Goal: Task Accomplishment & Management: Manage account settings

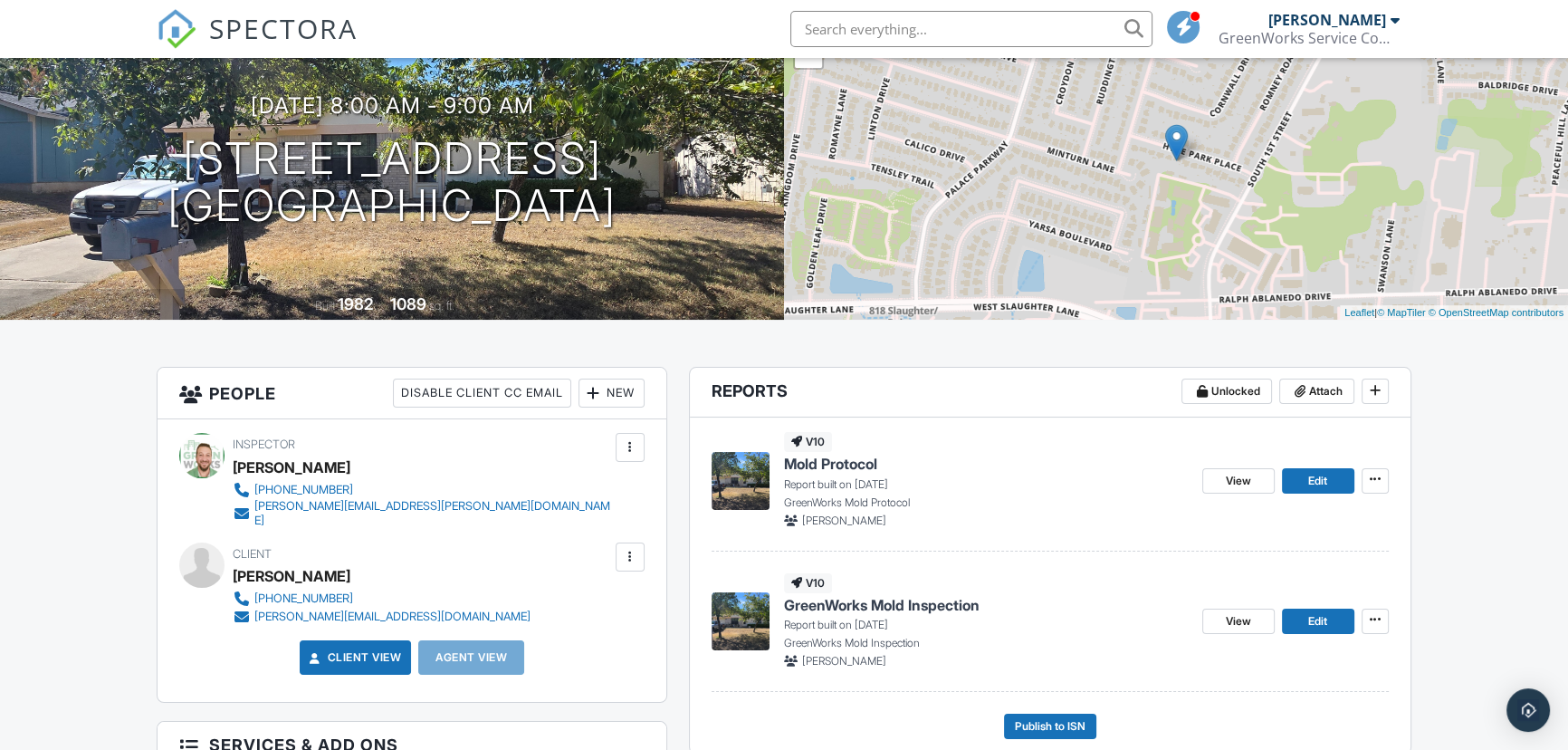
click at [872, 605] on span "GreenWorks Mold Inspection" at bounding box center [882, 604] width 196 height 20
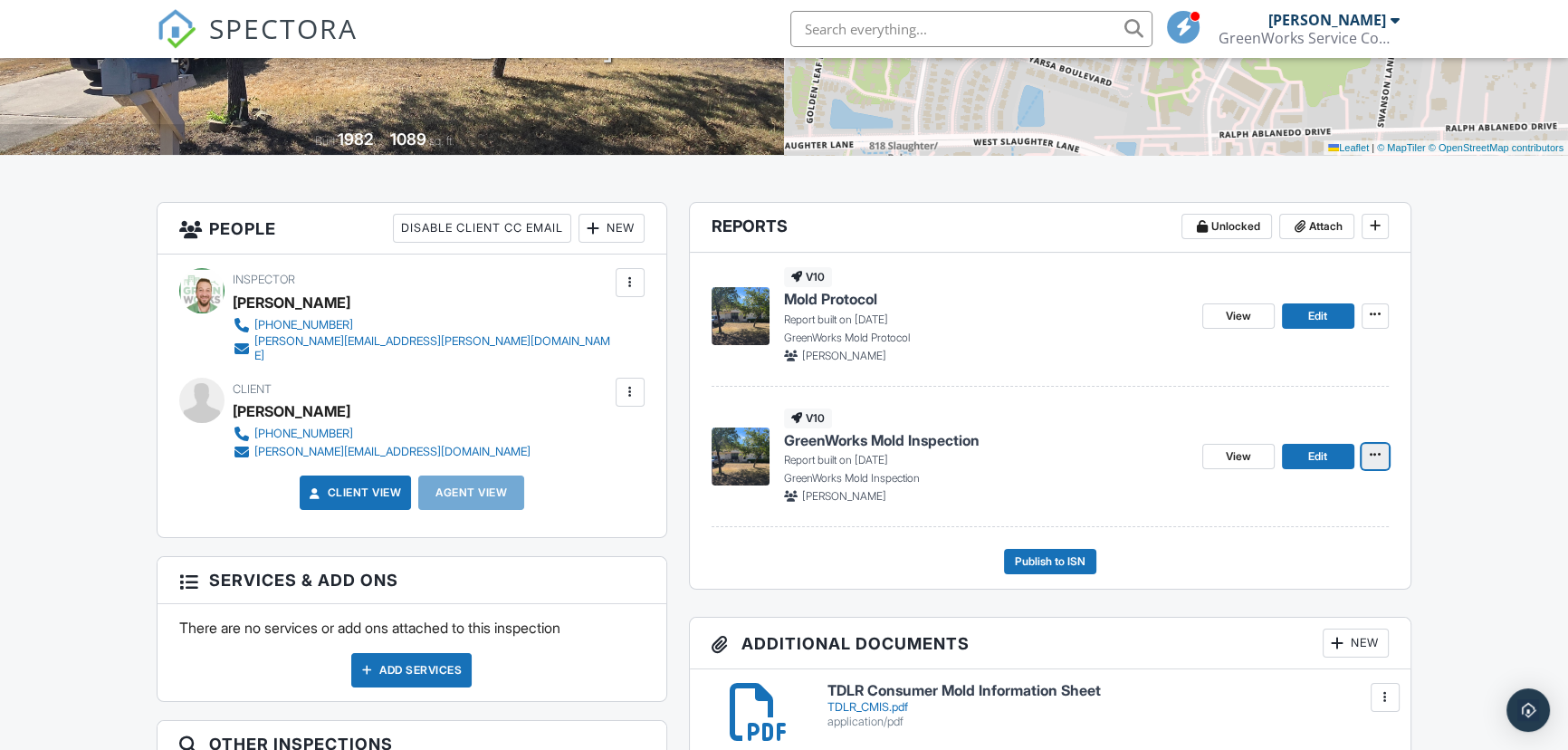
click at [1370, 455] on icon at bounding box center [1376, 455] width 11 height 13
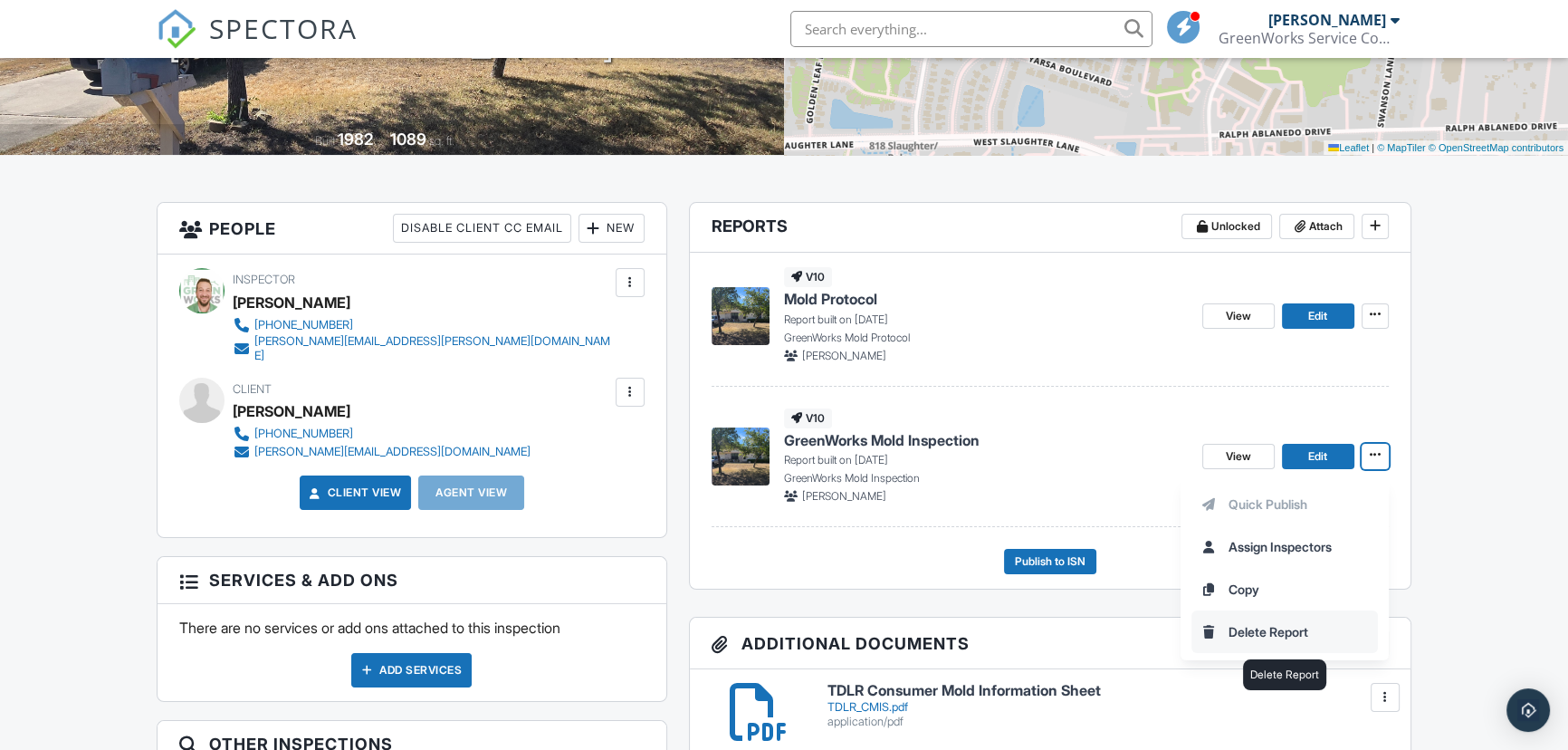
click at [1257, 626] on input "Delete Report" at bounding box center [1284, 632] width 185 height 41
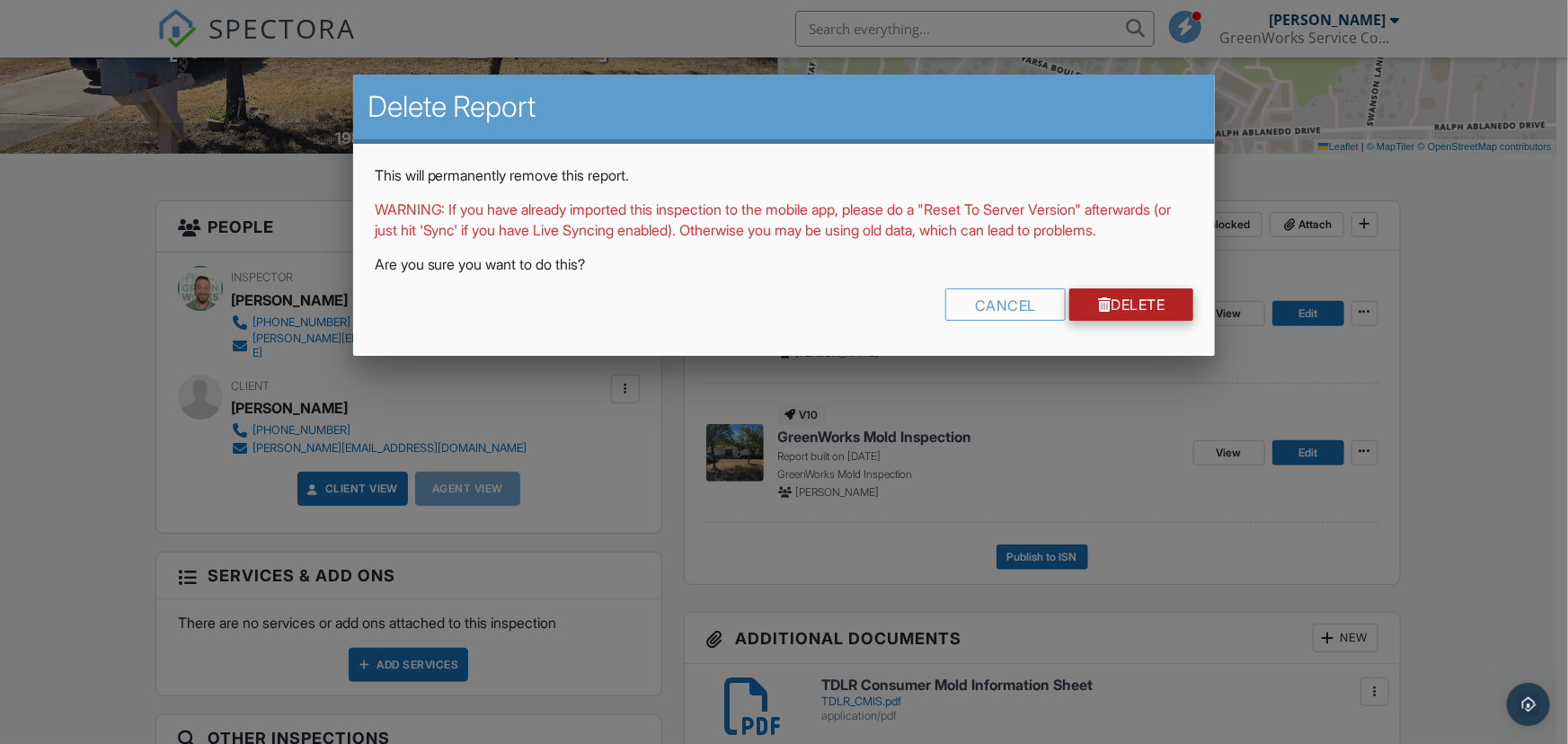
click at [1148, 321] on link "Delete" at bounding box center [1131, 304] width 125 height 32
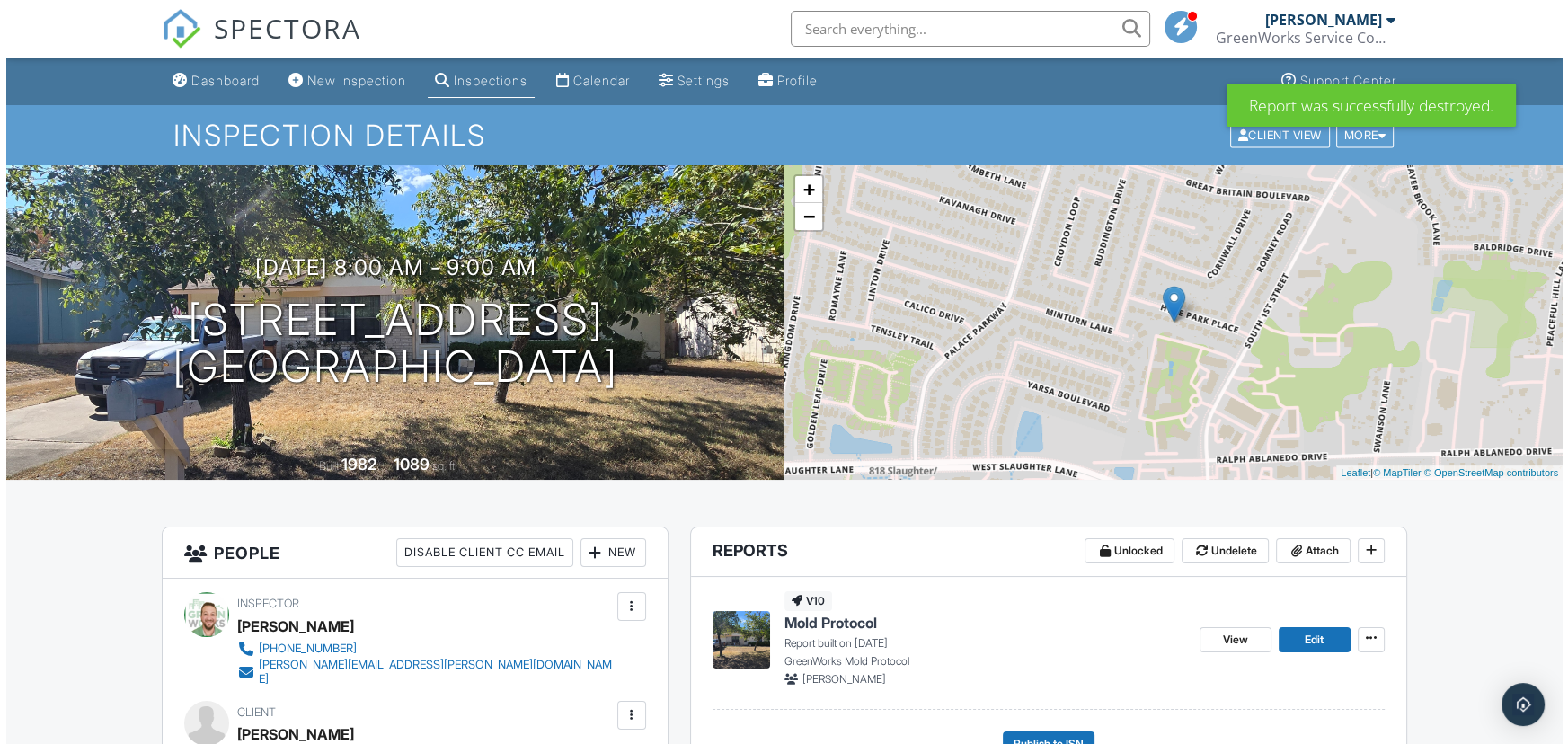
scroll to position [163, 0]
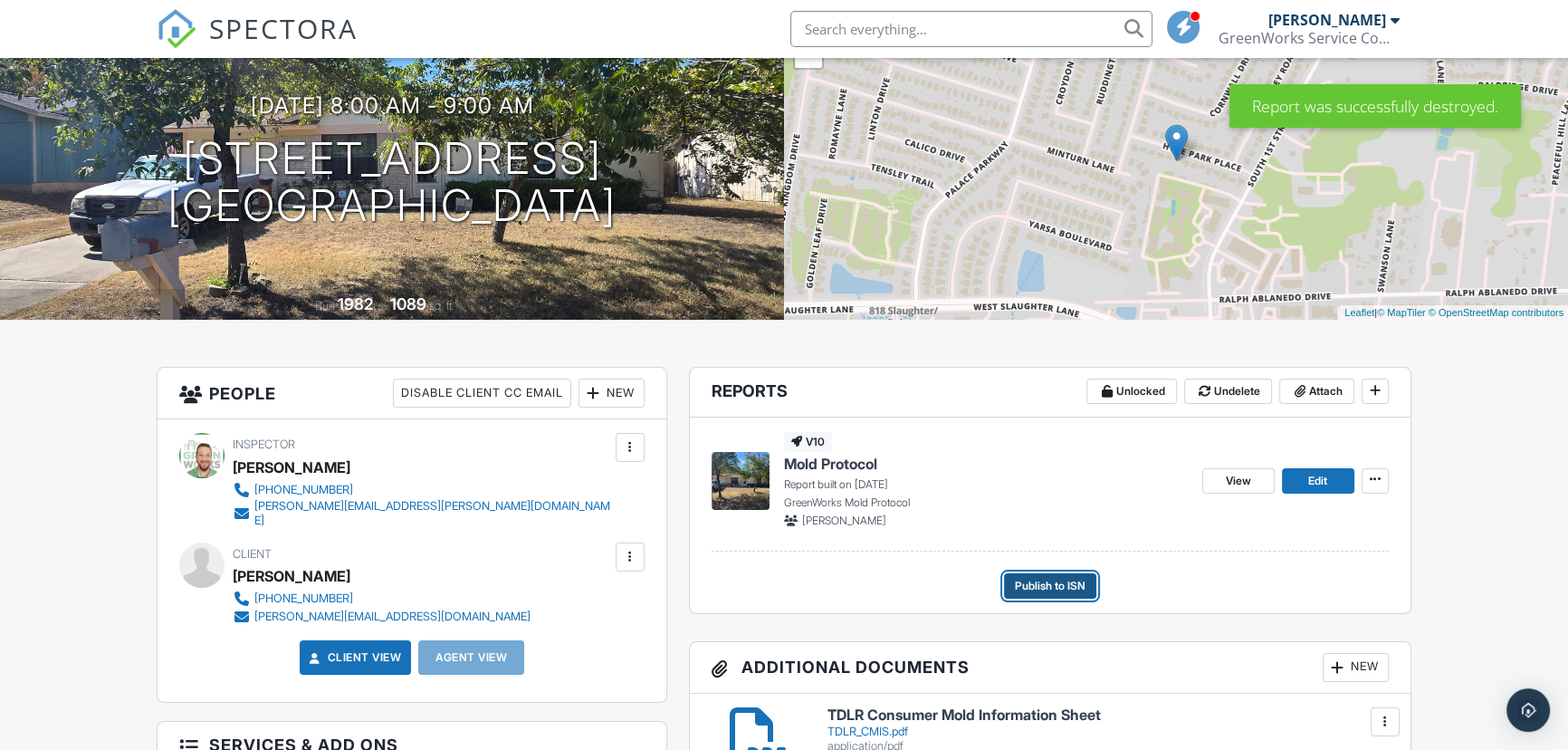
click at [1034, 590] on span "Publish to ISN" at bounding box center [1050, 585] width 71 height 18
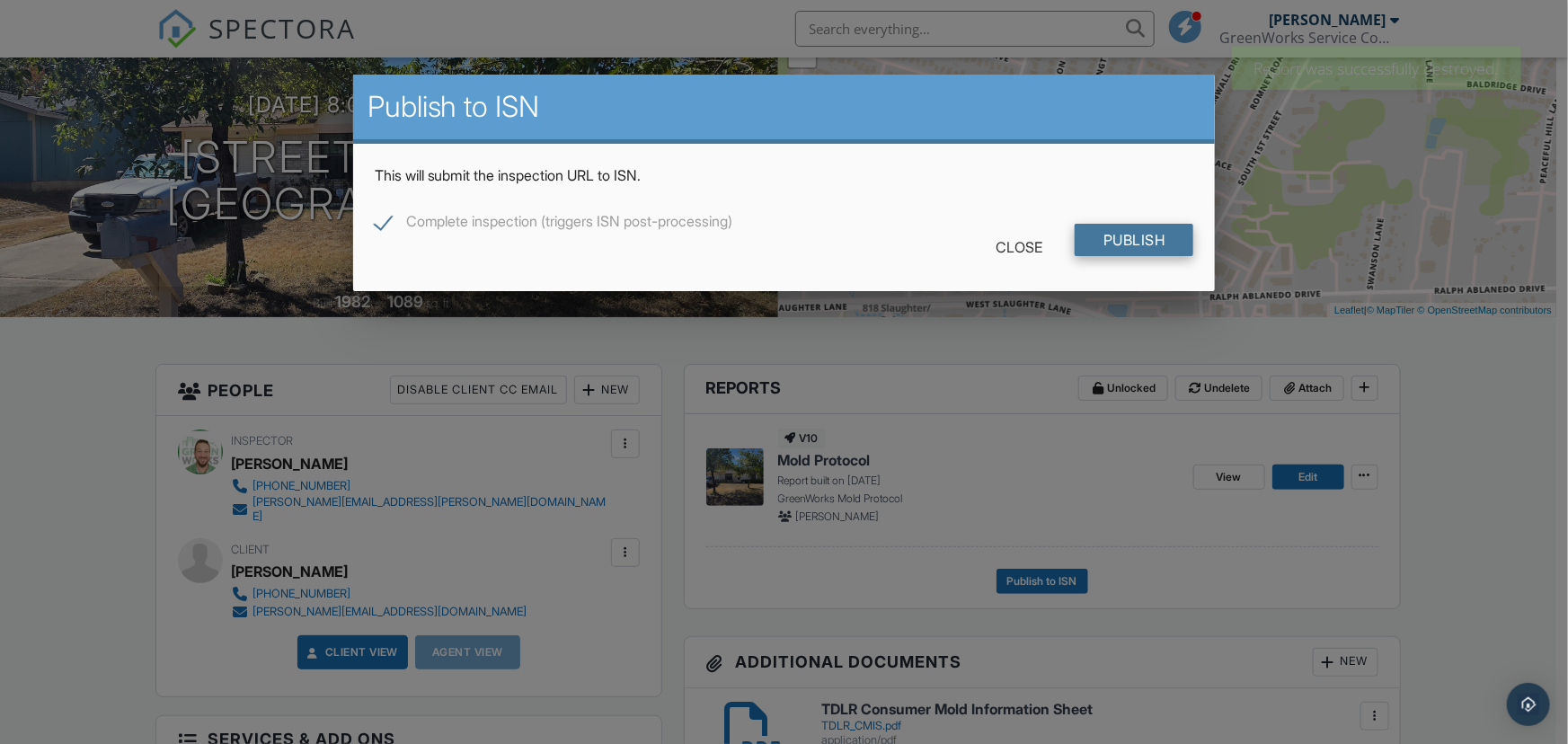
click at [1133, 243] on input "Publish" at bounding box center [1134, 240] width 119 height 32
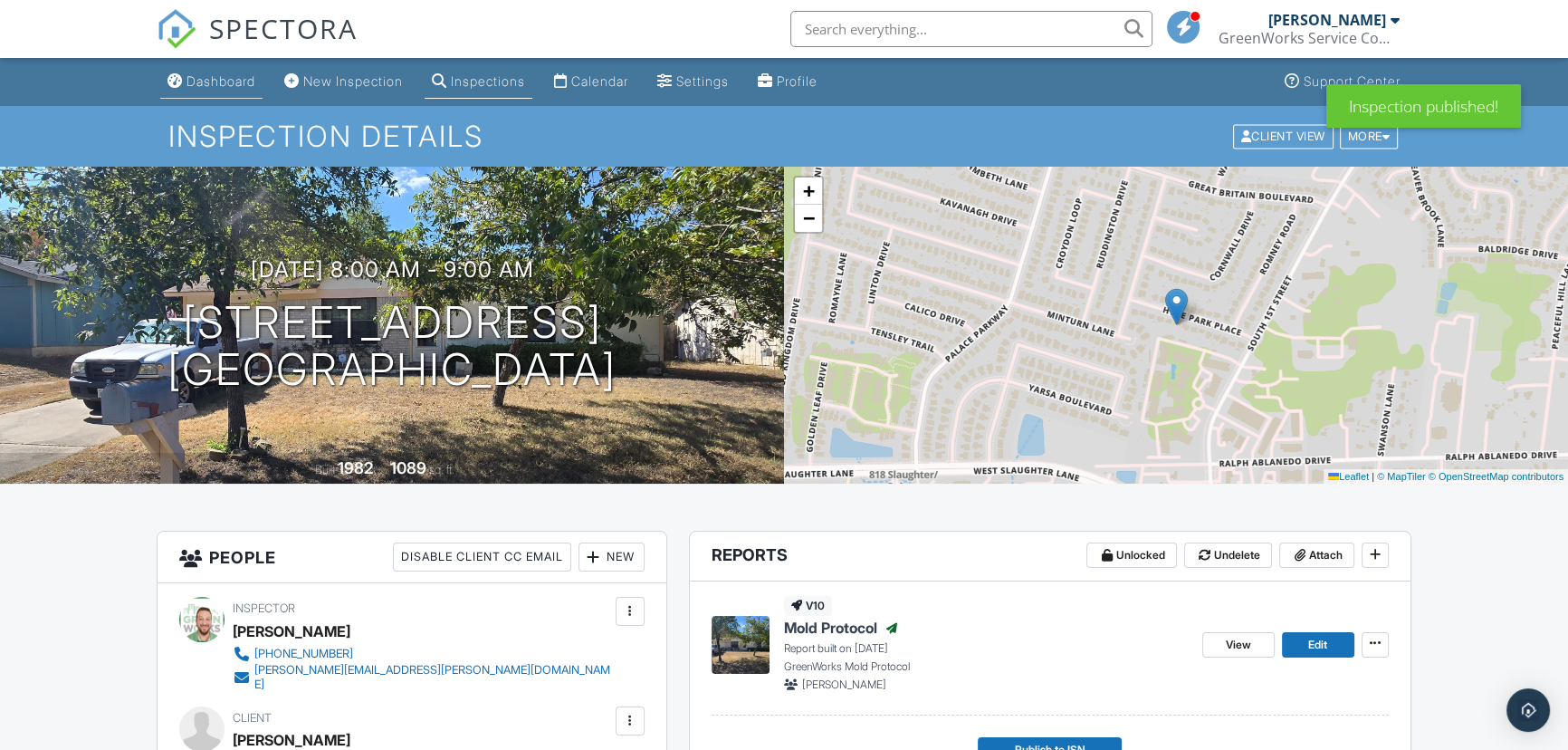
click at [205, 76] on div "Dashboard" at bounding box center [221, 81] width 69 height 16
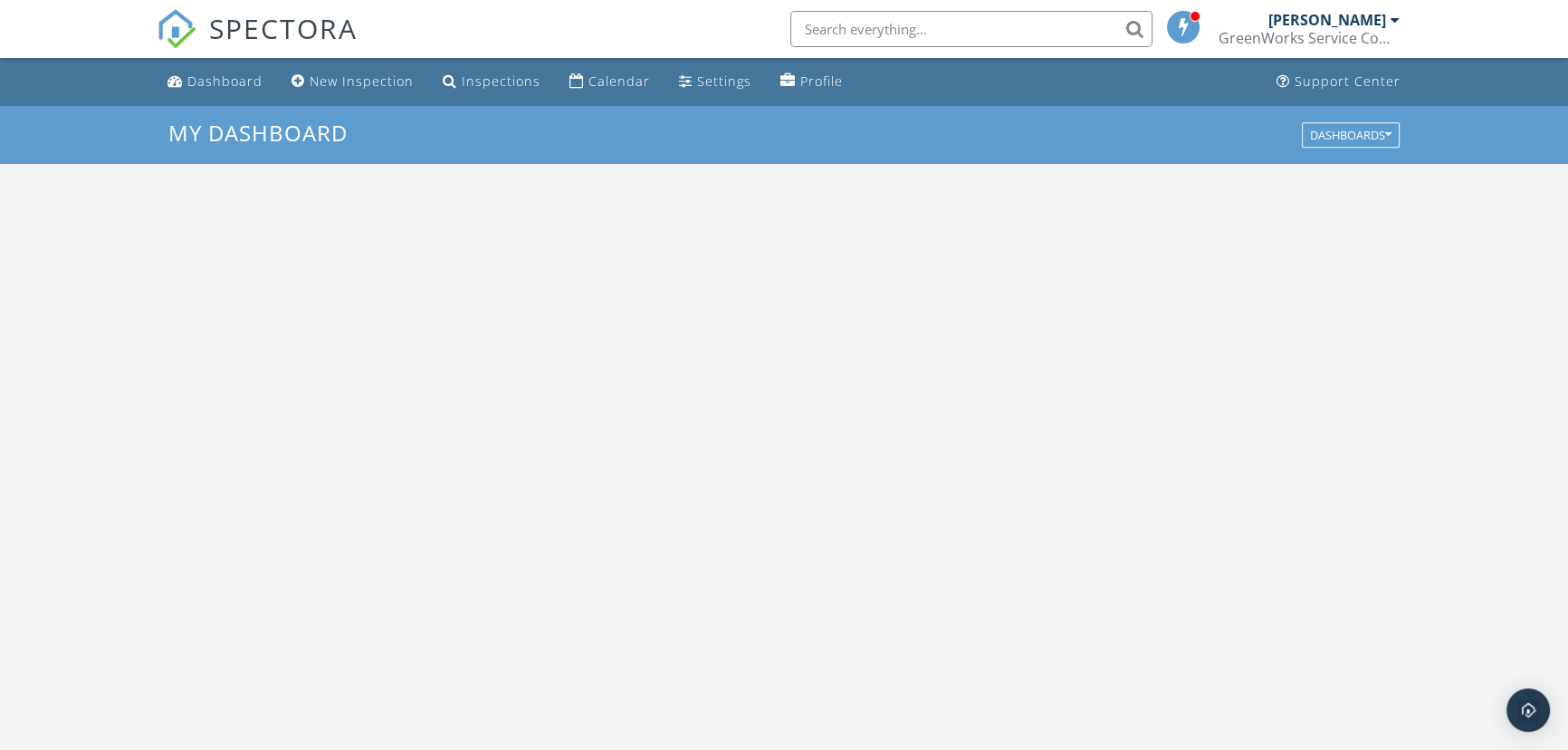
scroll to position [1674, 1594]
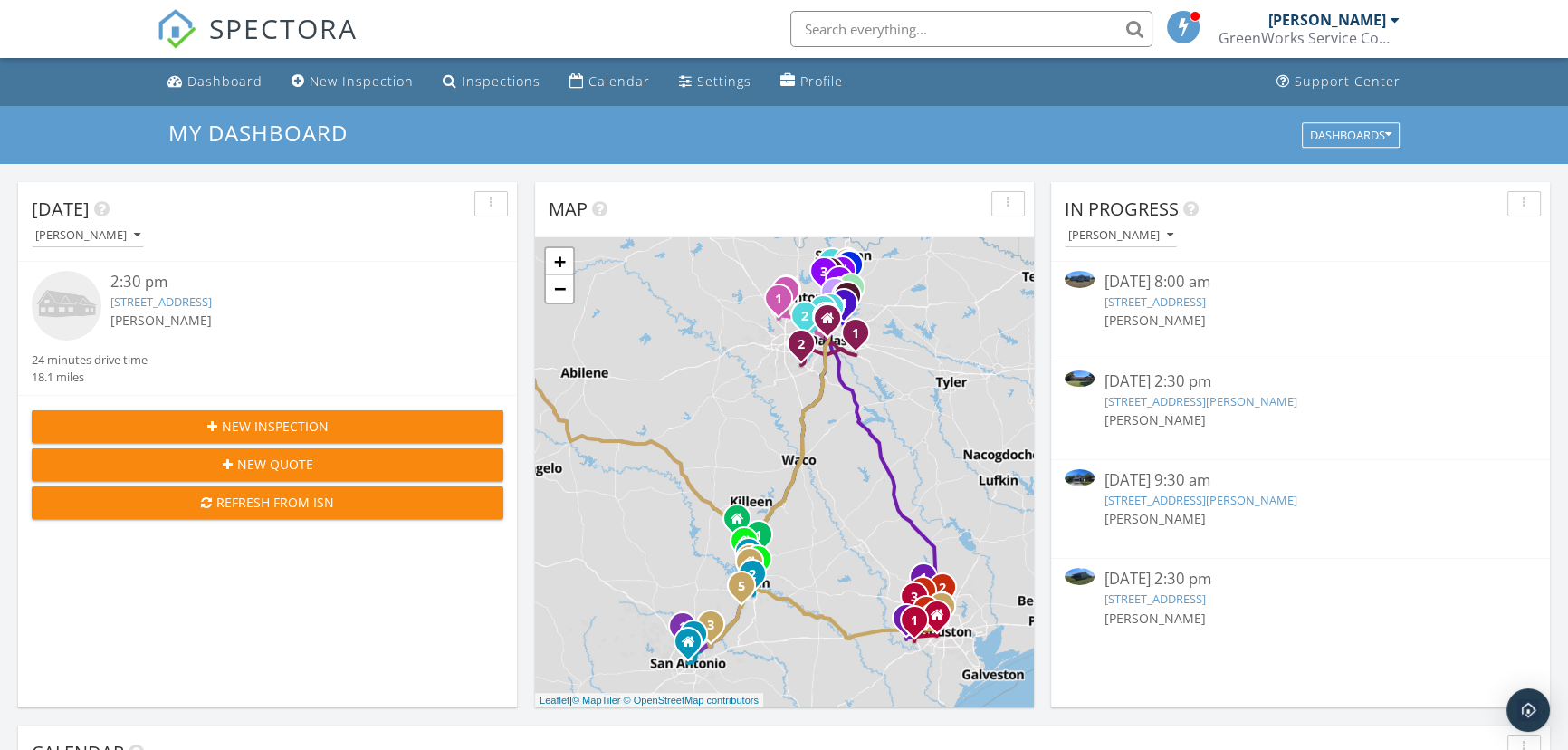
click at [290, 294] on div "6313 Sendero Hills Pkwy, Austin, TX 78724" at bounding box center [287, 302] width 354 height 17
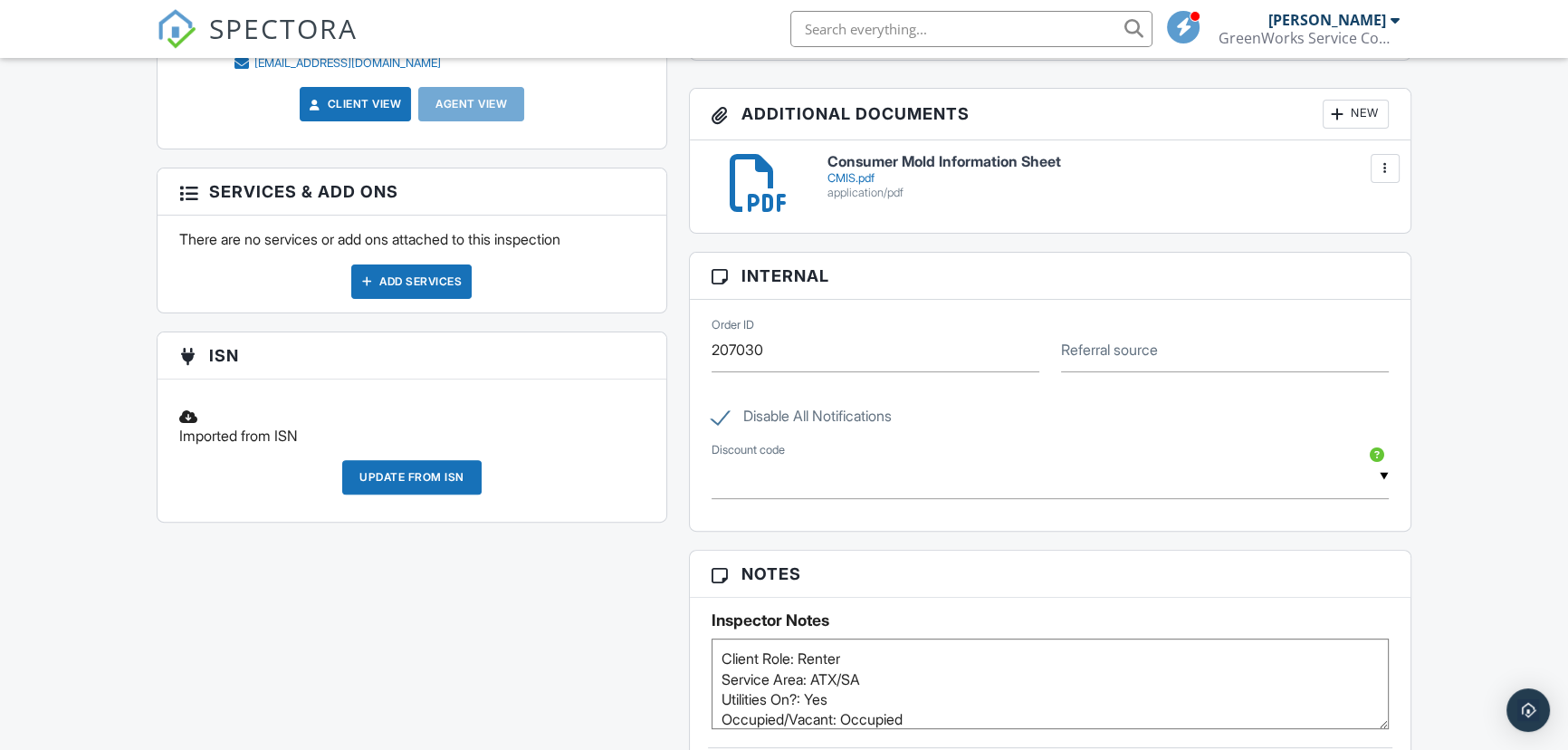
scroll to position [1152, 0]
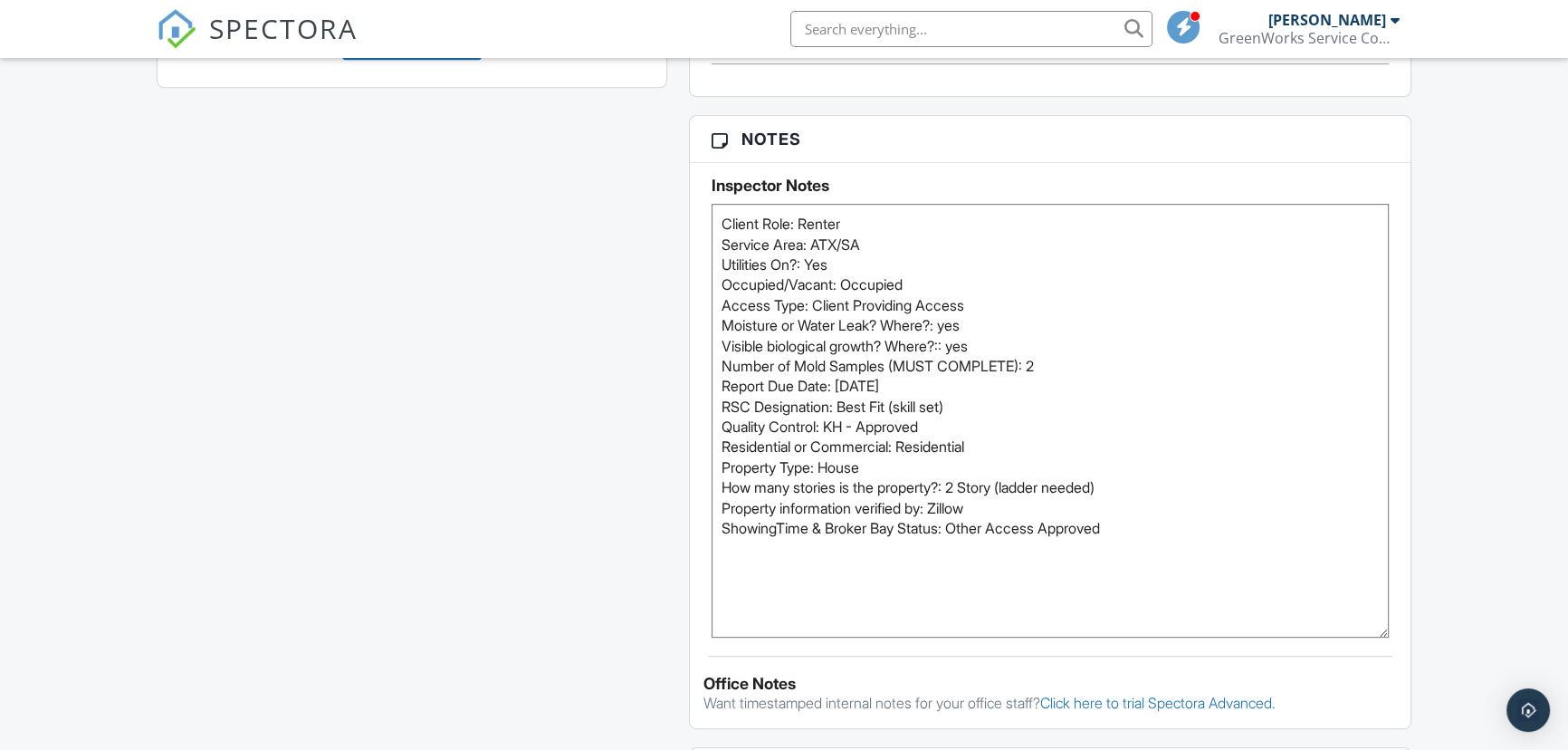
drag, startPoint x: 1385, startPoint y: 286, endPoint x: 1368, endPoint y: 630, distance: 344.4
click at [1368, 630] on textarea "Client Role: Renter Service Area: ATX/SA Utilities On?: Yes Occupied/Vacant: Oc…" at bounding box center [1050, 420] width 677 height 434
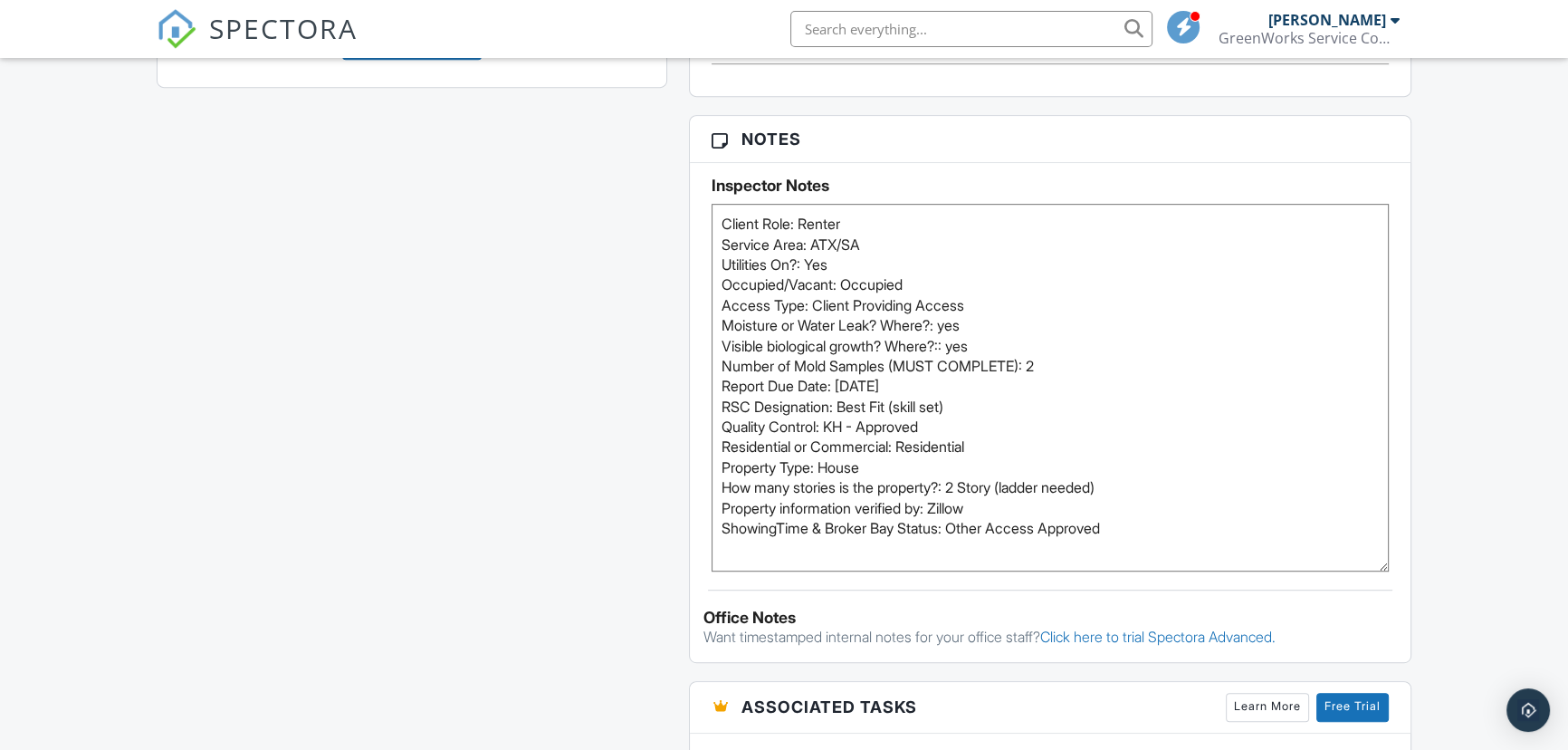
drag, startPoint x: 1384, startPoint y: 632, endPoint x: 1367, endPoint y: 566, distance: 68.2
click at [1367, 566] on textarea "Client Role: Renter Service Area: ATX/SA Utilities On?: Yes Occupied/Vacant: Oc…" at bounding box center [1050, 387] width 677 height 368
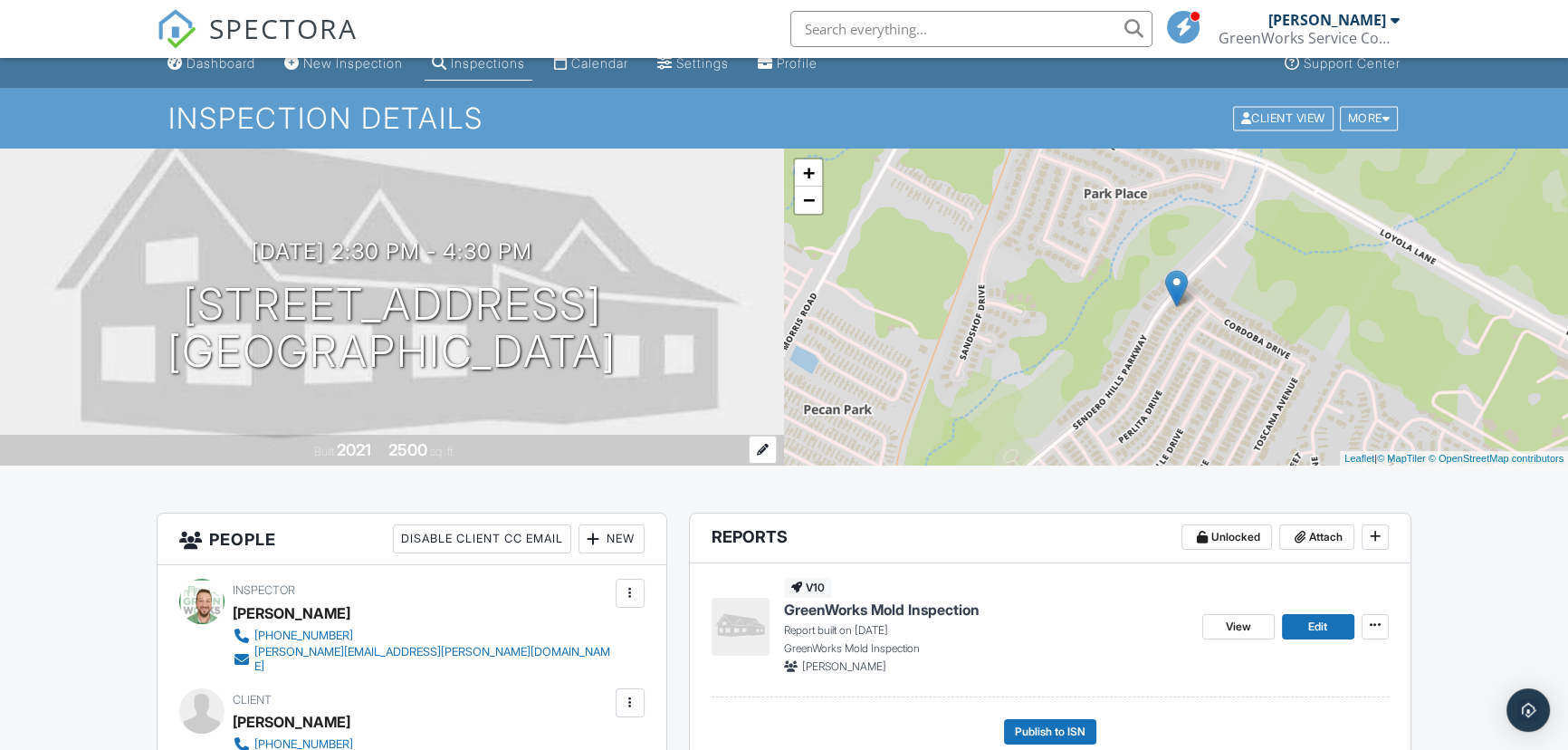
scroll to position [0, 0]
